Goal: Information Seeking & Learning: Learn about a topic

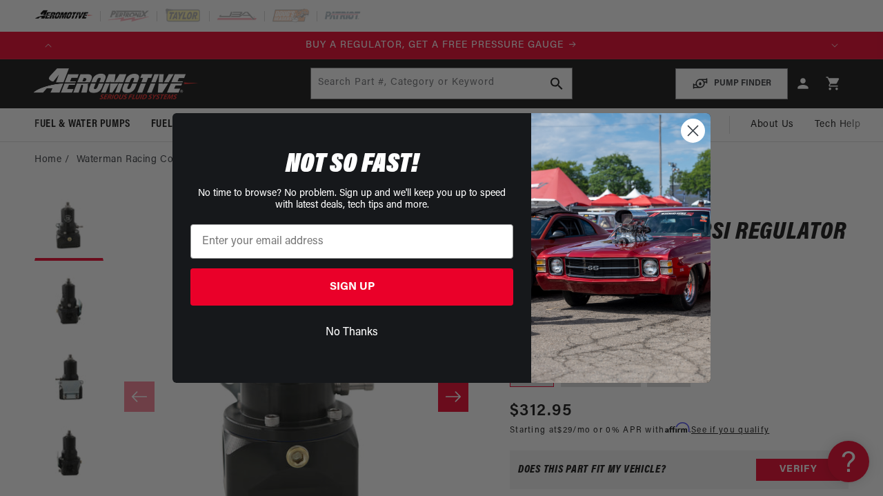
click at [695, 126] on circle "Close dialog" at bounding box center [692, 130] width 23 height 23
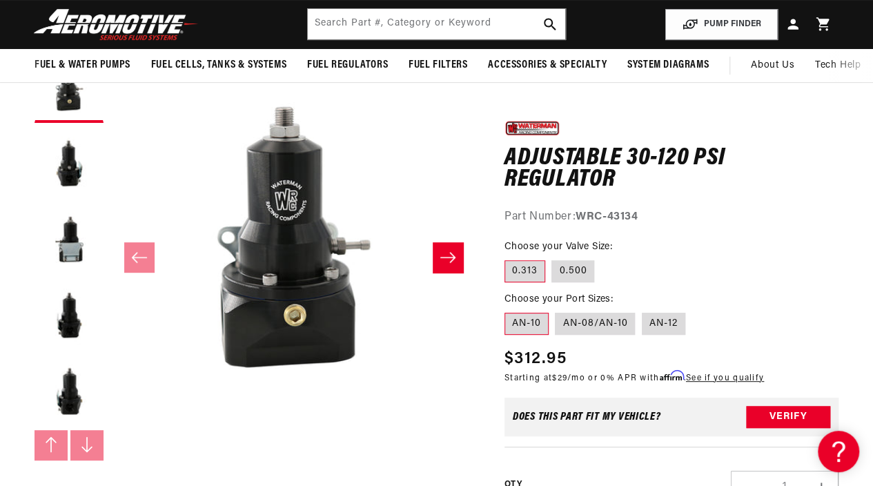
scroll to position [128, 0]
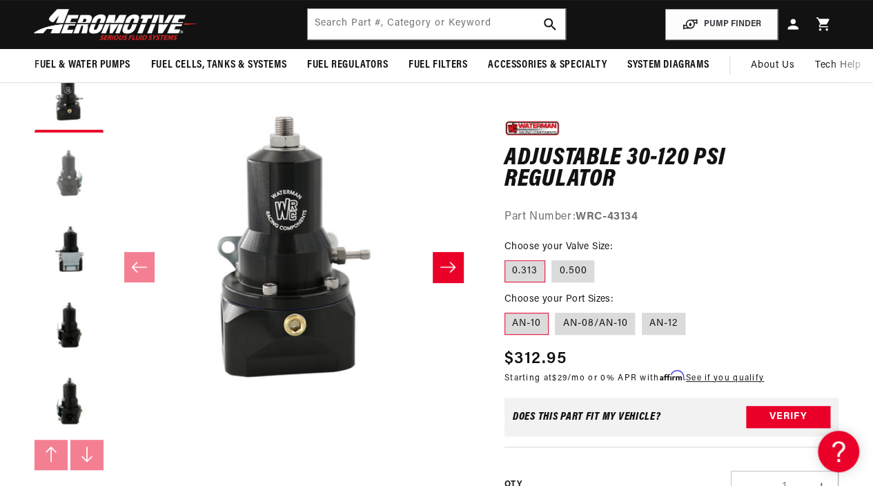
click at [91, 173] on button "Load image 2 in gallery view" at bounding box center [68, 173] width 69 height 69
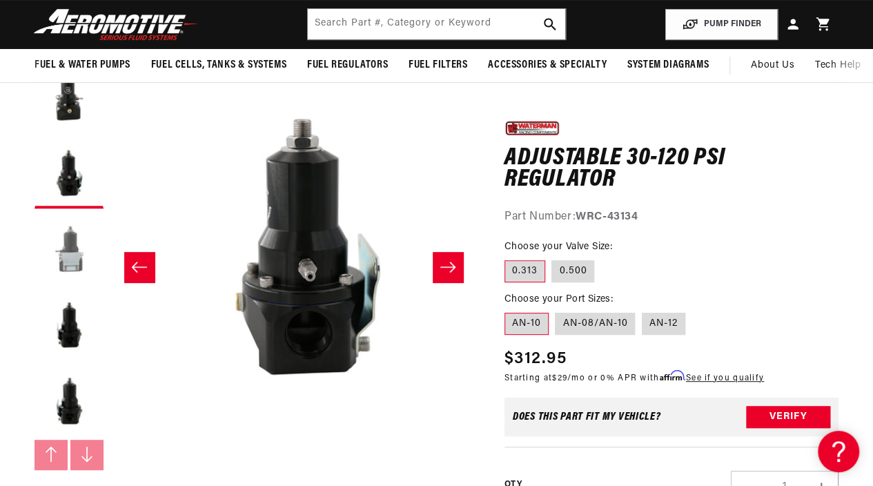
scroll to position [0, 366]
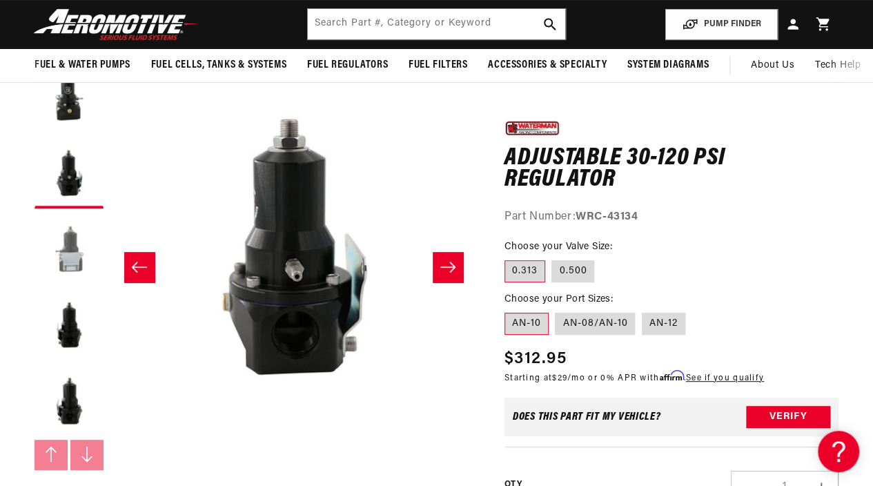
click at [64, 277] on button "Load image 3 in gallery view" at bounding box center [68, 249] width 69 height 69
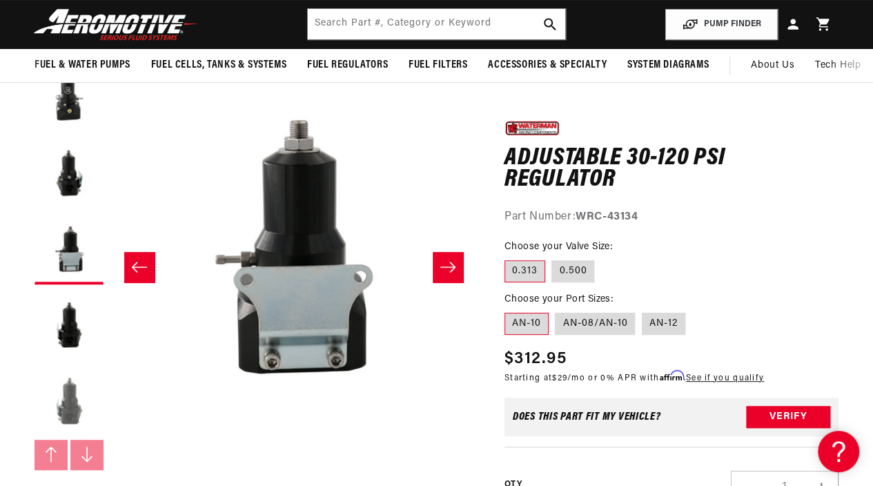
scroll to position [0, 2245]
drag, startPoint x: 77, startPoint y: 405, endPoint x: 44, endPoint y: 330, distance: 81.9
click at [44, 330] on button "Load image 4 in gallery view" at bounding box center [68, 325] width 69 height 69
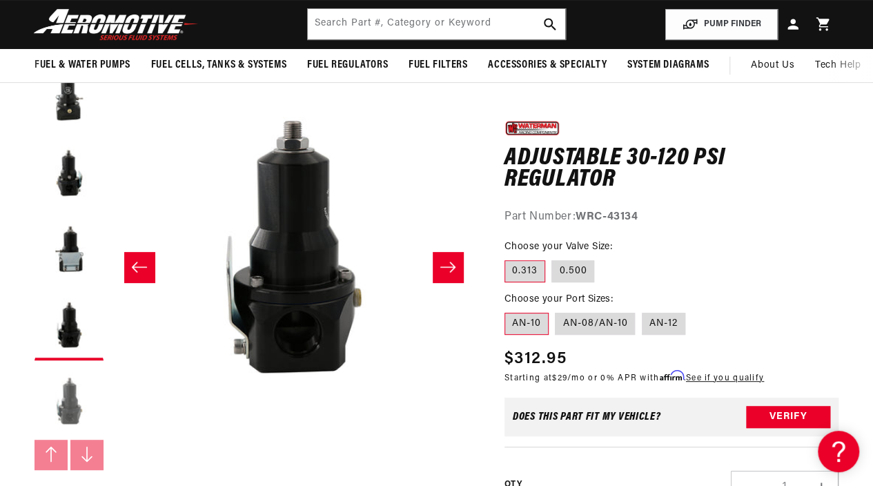
click at [59, 407] on button "Load image 5 in gallery view" at bounding box center [68, 401] width 69 height 69
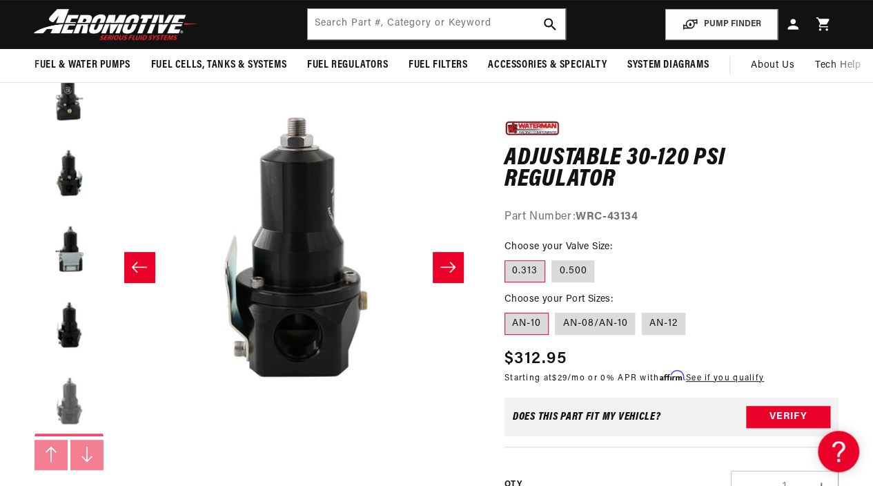
scroll to position [0, 1464]
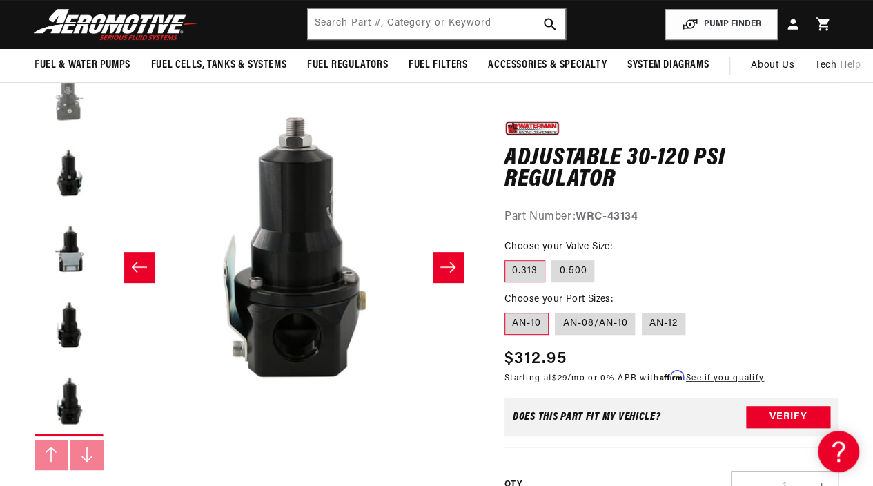
click at [68, 106] on button "Load image 1 in gallery view" at bounding box center [68, 97] width 69 height 69
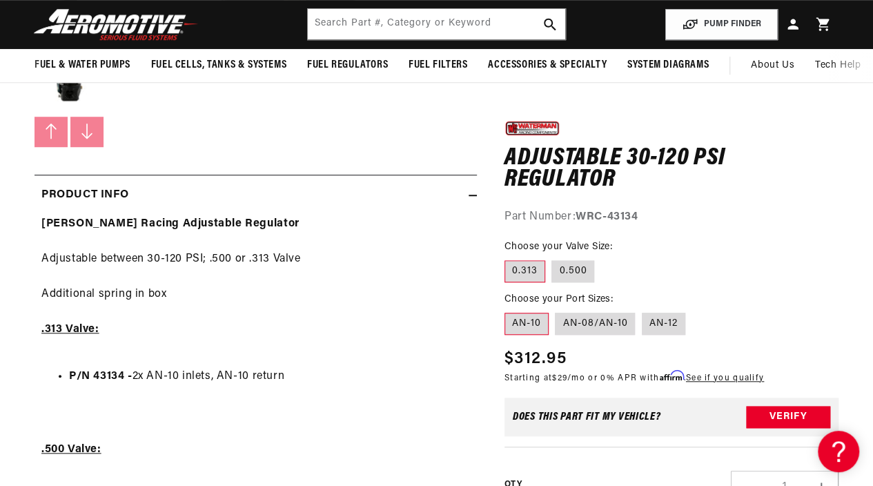
scroll to position [0, 0]
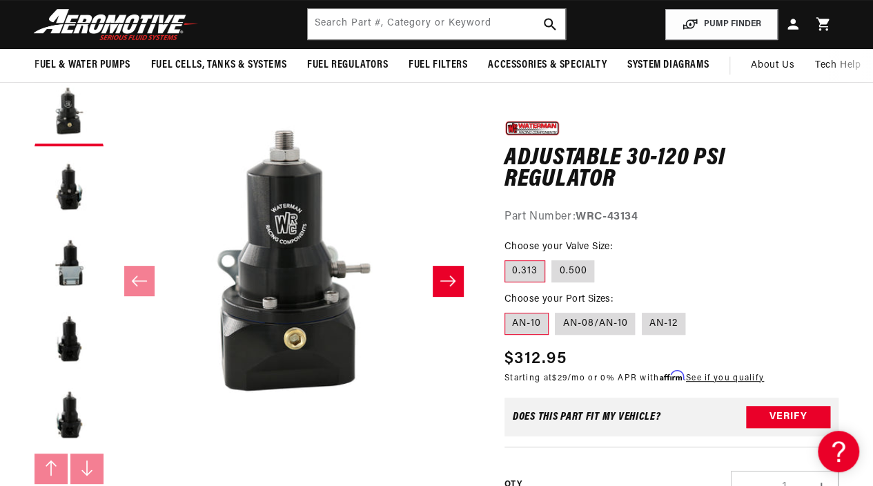
click at [462, 268] on button "Slide right" at bounding box center [447, 281] width 30 height 30
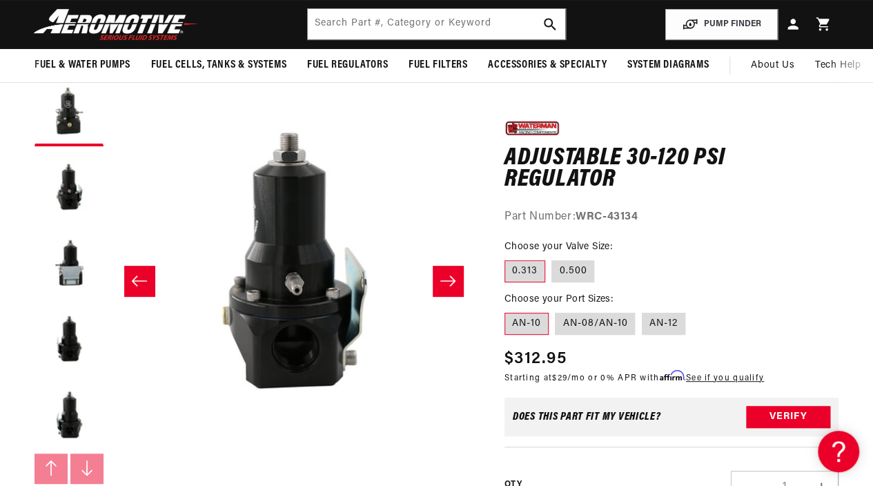
click at [462, 268] on button "Slide right" at bounding box center [447, 281] width 30 height 30
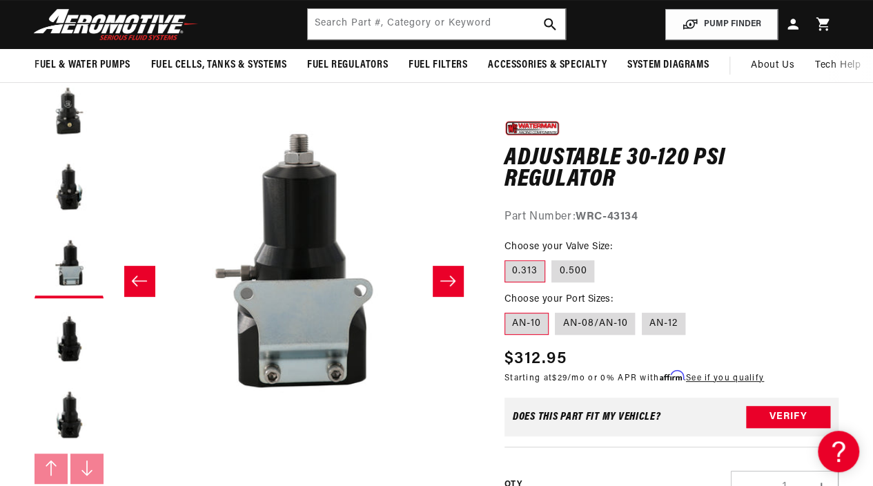
click at [462, 268] on button "Slide right" at bounding box center [447, 281] width 30 height 30
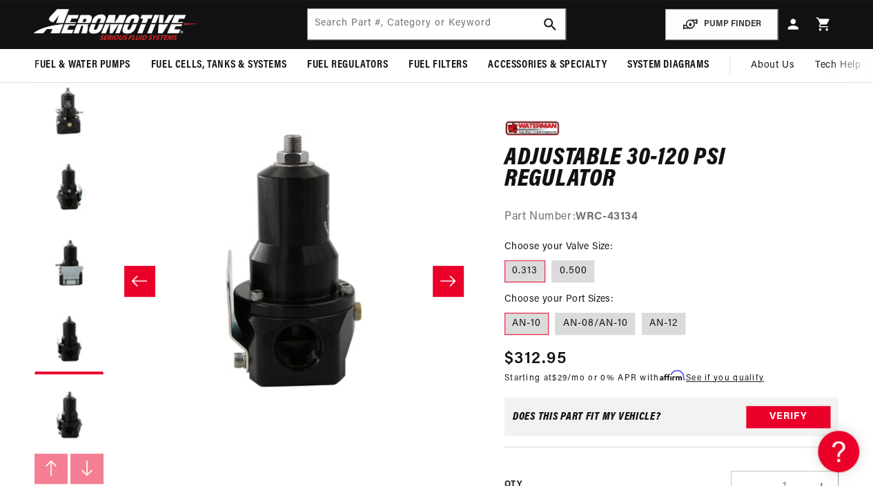
click at [462, 268] on button "Slide right" at bounding box center [447, 281] width 30 height 30
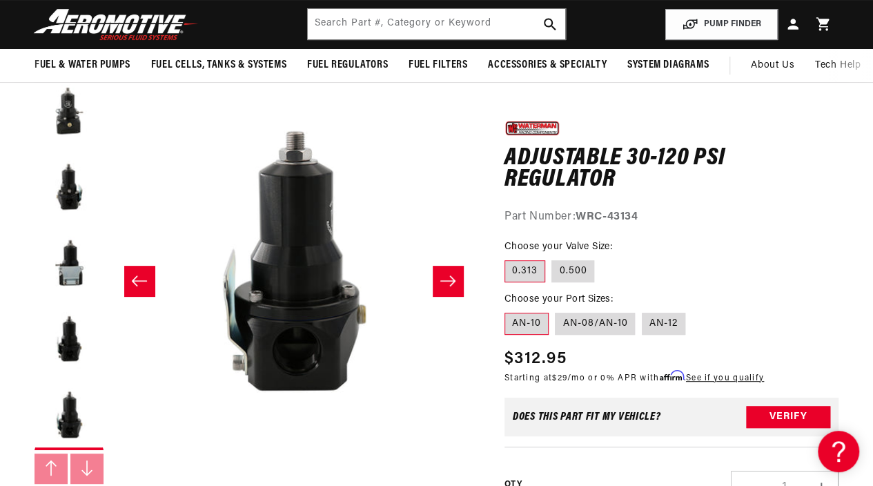
click at [462, 268] on button "Slide right" at bounding box center [447, 281] width 30 height 30
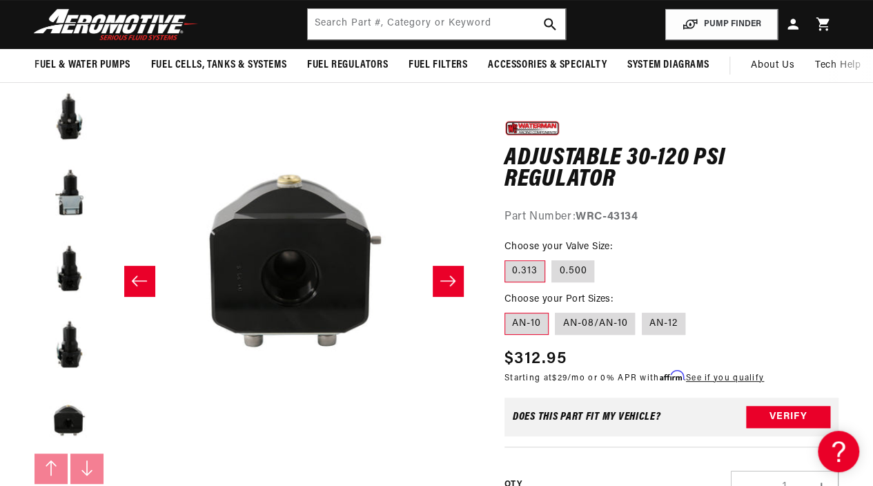
click at [462, 268] on button "Slide right" at bounding box center [447, 281] width 30 height 30
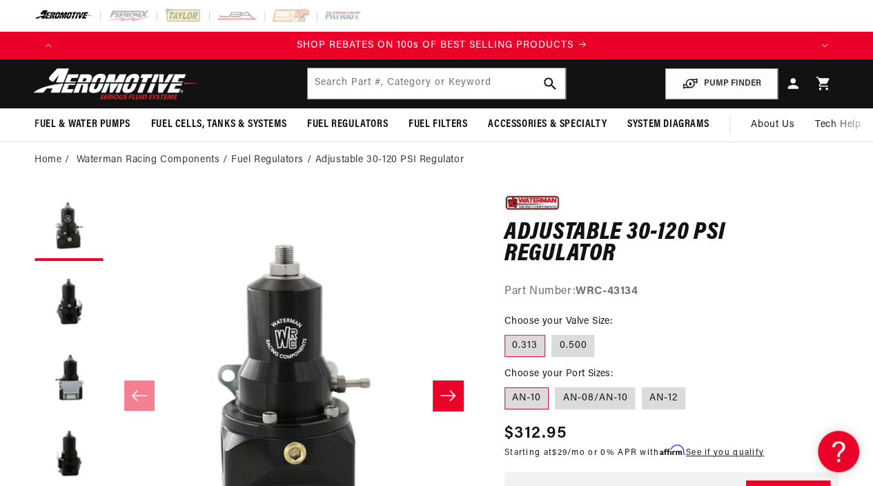
scroll to position [0, 1496]
